Goal: Task Accomplishment & Management: Complete application form

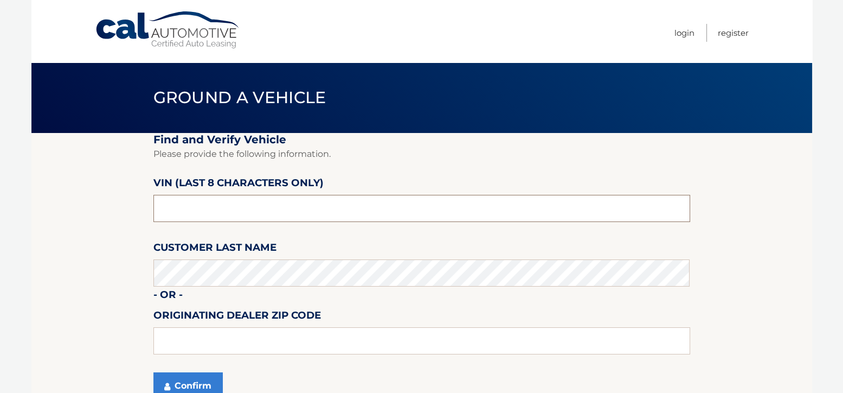
click at [272, 196] on input "text" at bounding box center [421, 208] width 537 height 27
click at [230, 212] on input "text" at bounding box center [421, 208] width 537 height 27
type input "NC557873"
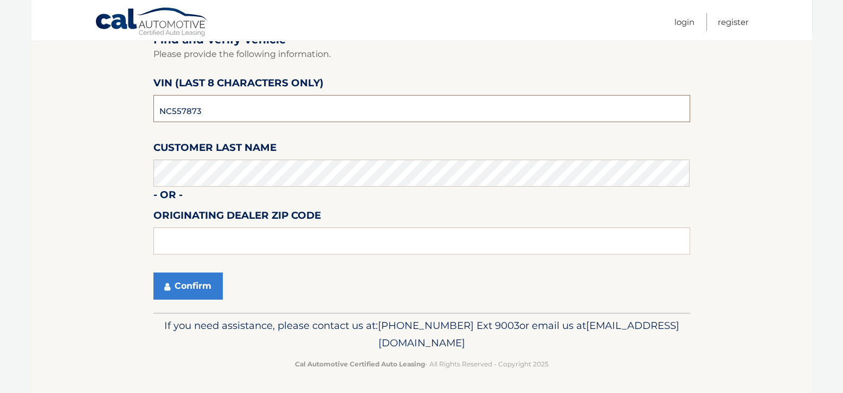
scroll to position [102, 0]
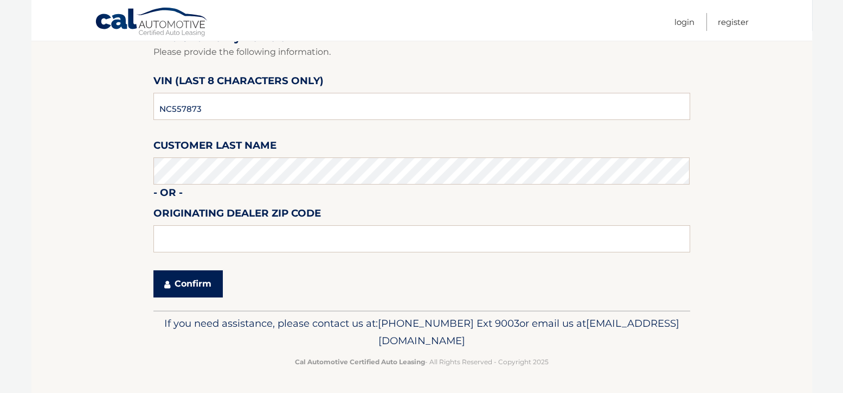
click at [174, 281] on button "Confirm" at bounding box center [187, 283] width 69 height 27
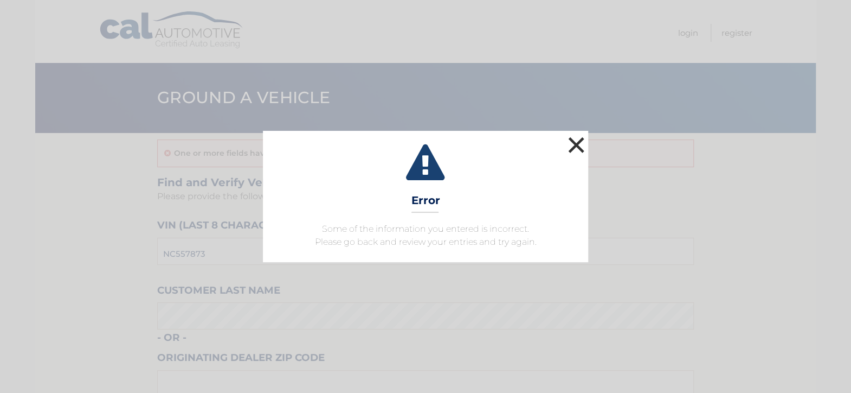
click at [579, 142] on button "×" at bounding box center [577, 145] width 22 height 22
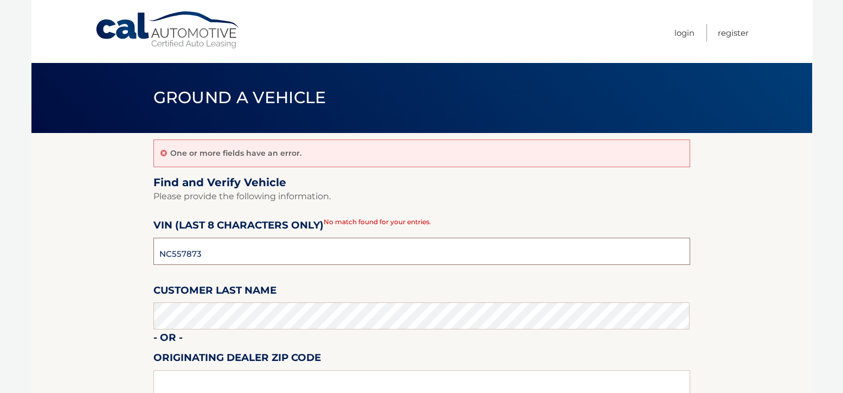
click at [230, 249] on input "NC557873" at bounding box center [421, 251] width 537 height 27
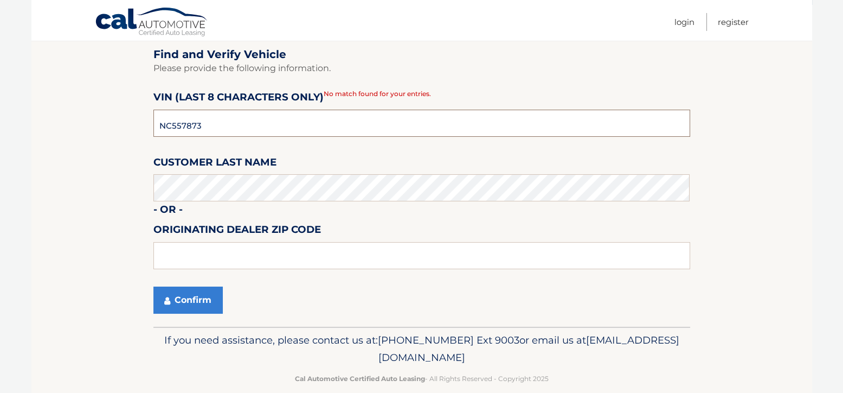
scroll to position [144, 0]
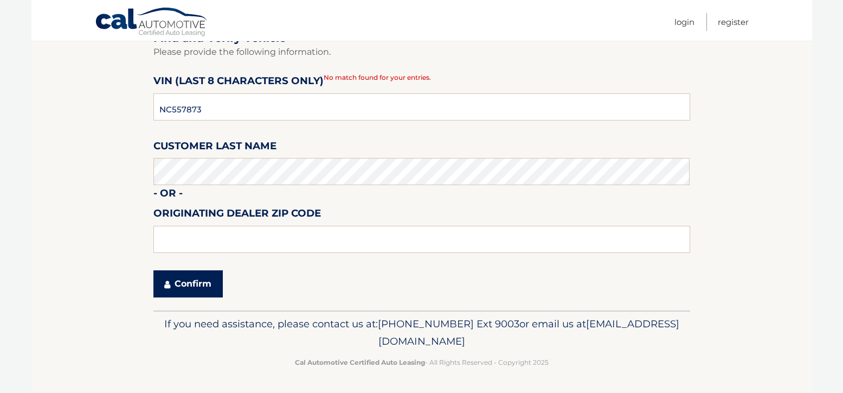
click at [193, 286] on button "Confirm" at bounding box center [187, 283] width 69 height 27
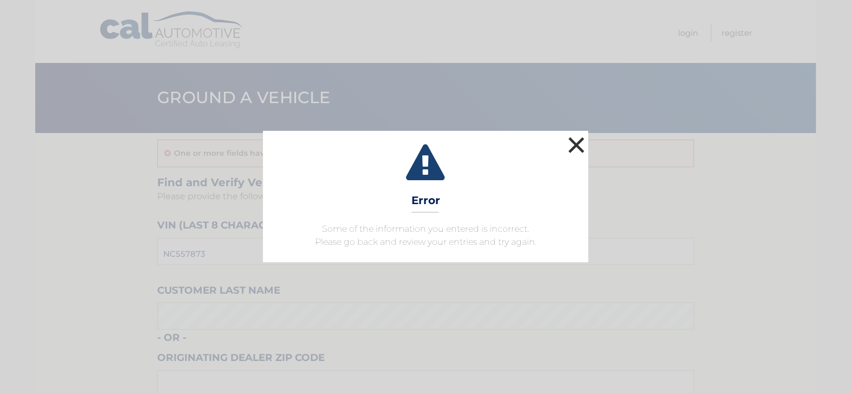
click at [580, 141] on button "×" at bounding box center [577, 145] width 22 height 22
